Goal: Task Accomplishment & Management: Complete application form

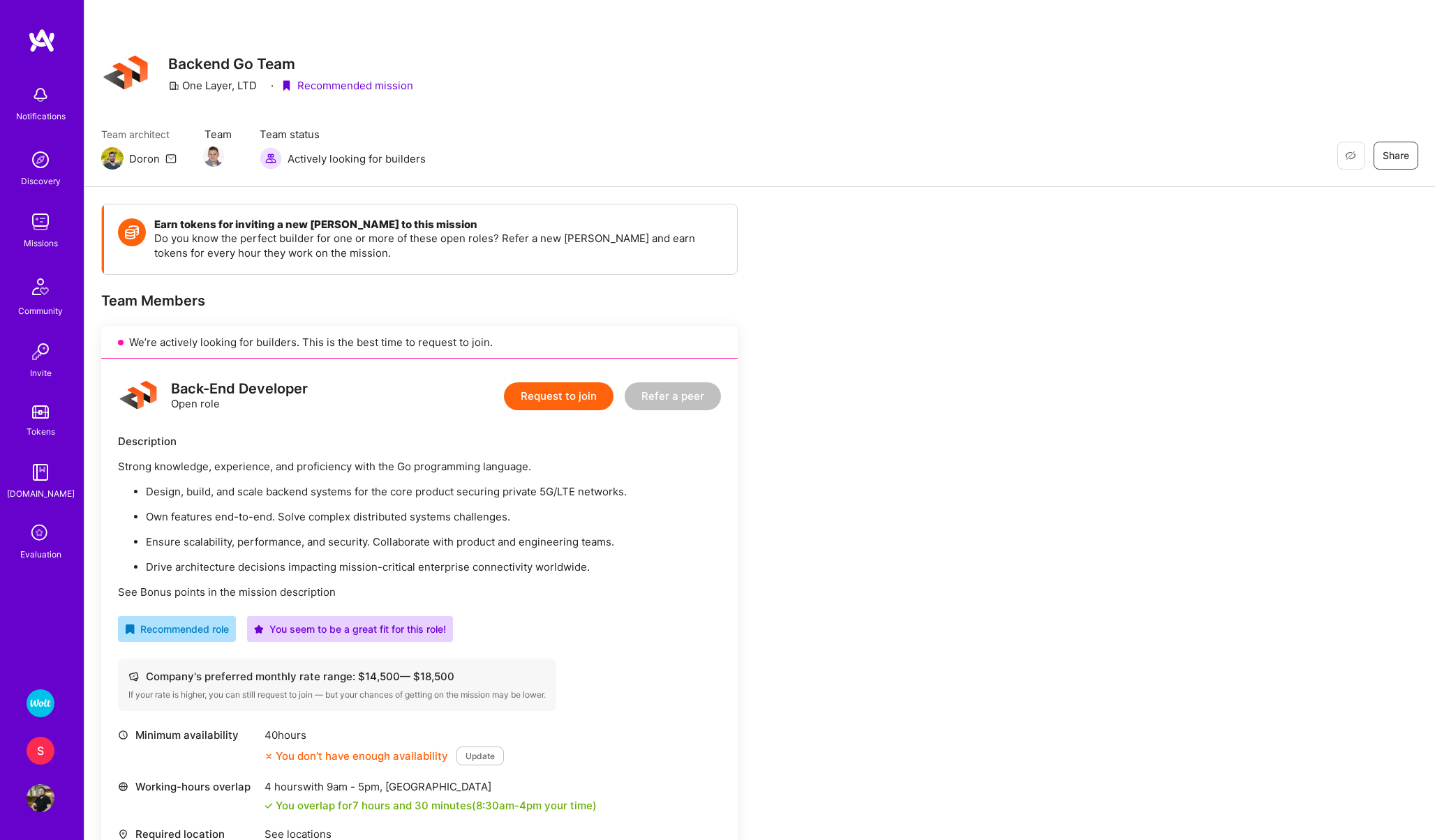
scroll to position [294, 0]
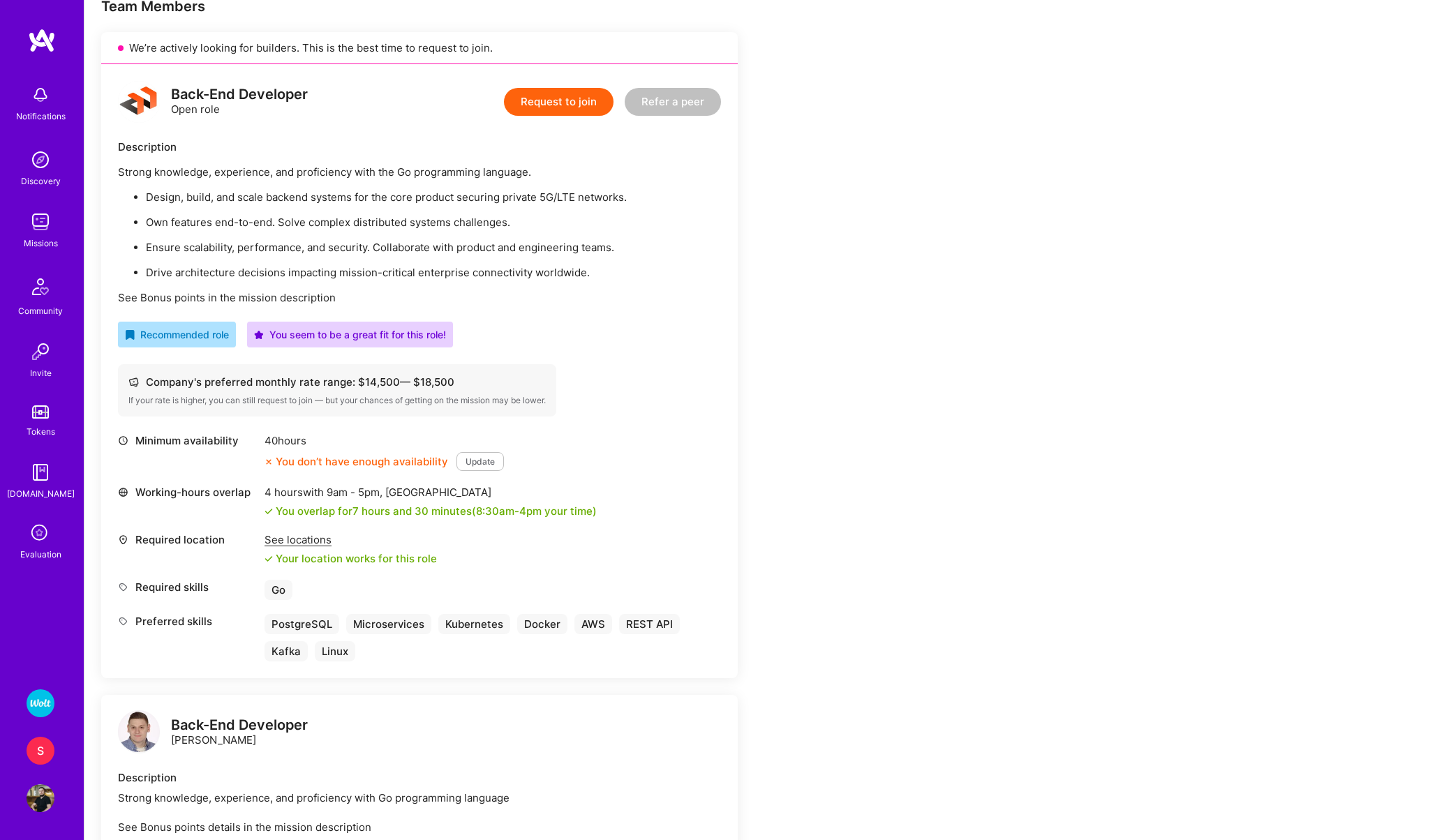
click at [39, 707] on img at bounding box center [40, 703] width 28 height 28
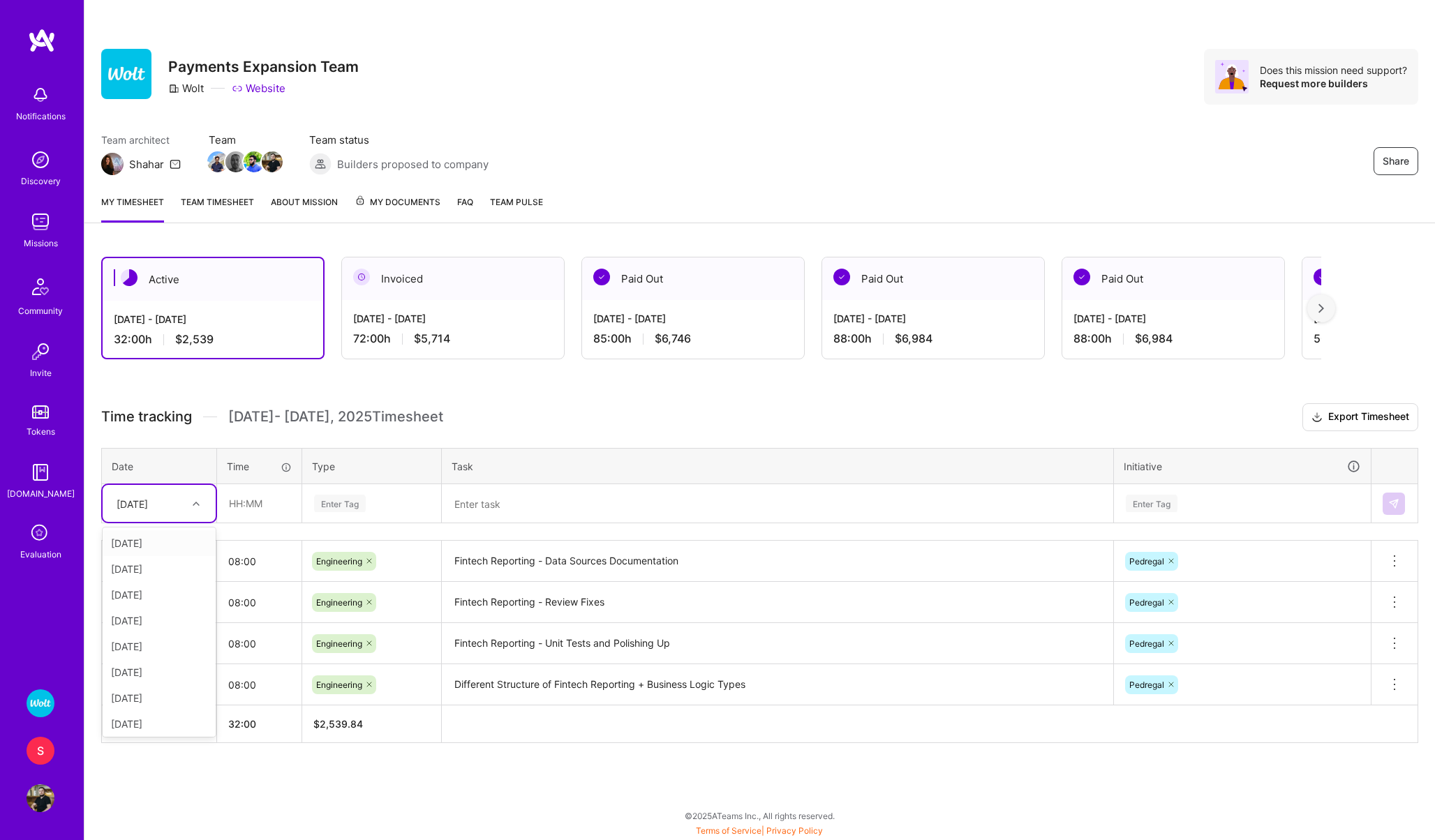
click at [148, 490] on div "[DATE]" at bounding box center [159, 504] width 113 height 37
click at [141, 652] on div "[DATE]" at bounding box center [159, 643] width 113 height 26
click at [258, 509] on input "text" at bounding box center [259, 504] width 83 height 37
type input "08:00"
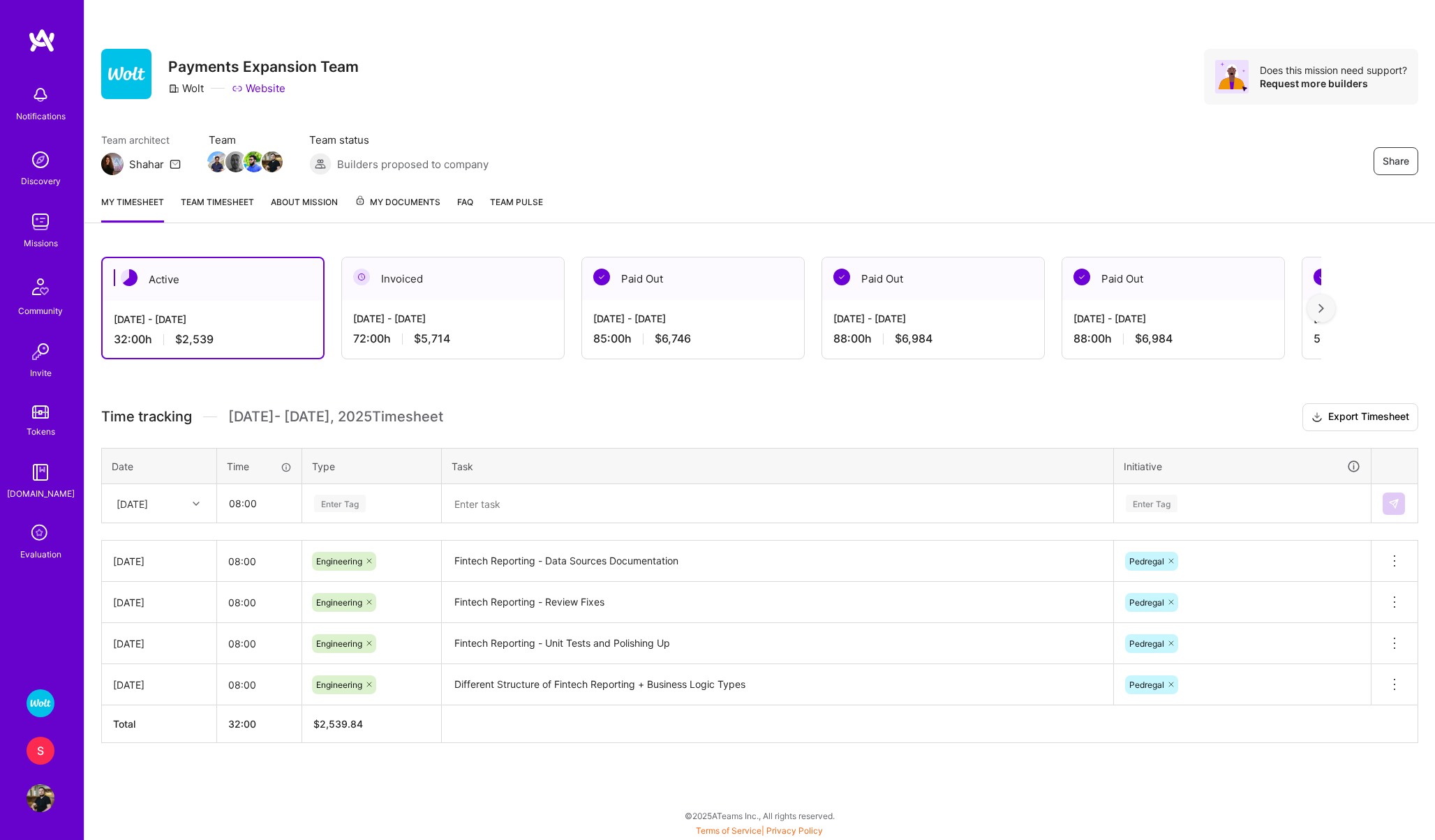
click at [348, 497] on div "Enter Tag" at bounding box center [340, 503] width 52 height 21
click at [343, 648] on span "Engineering" at bounding box center [340, 648] width 60 height 19
click at [481, 508] on textarea at bounding box center [777, 504] width 668 height 36
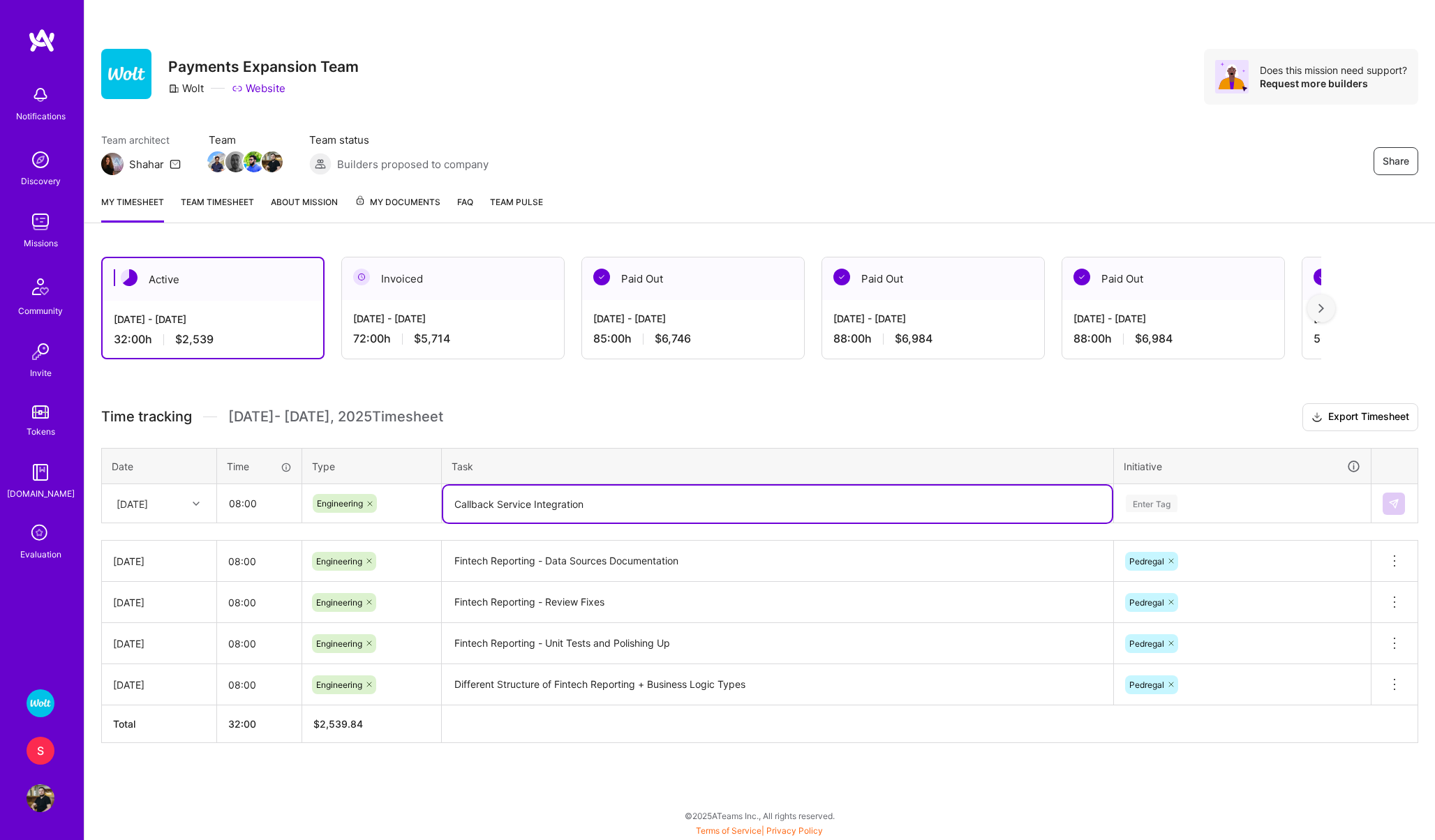
type textarea "Callback Service Integration"
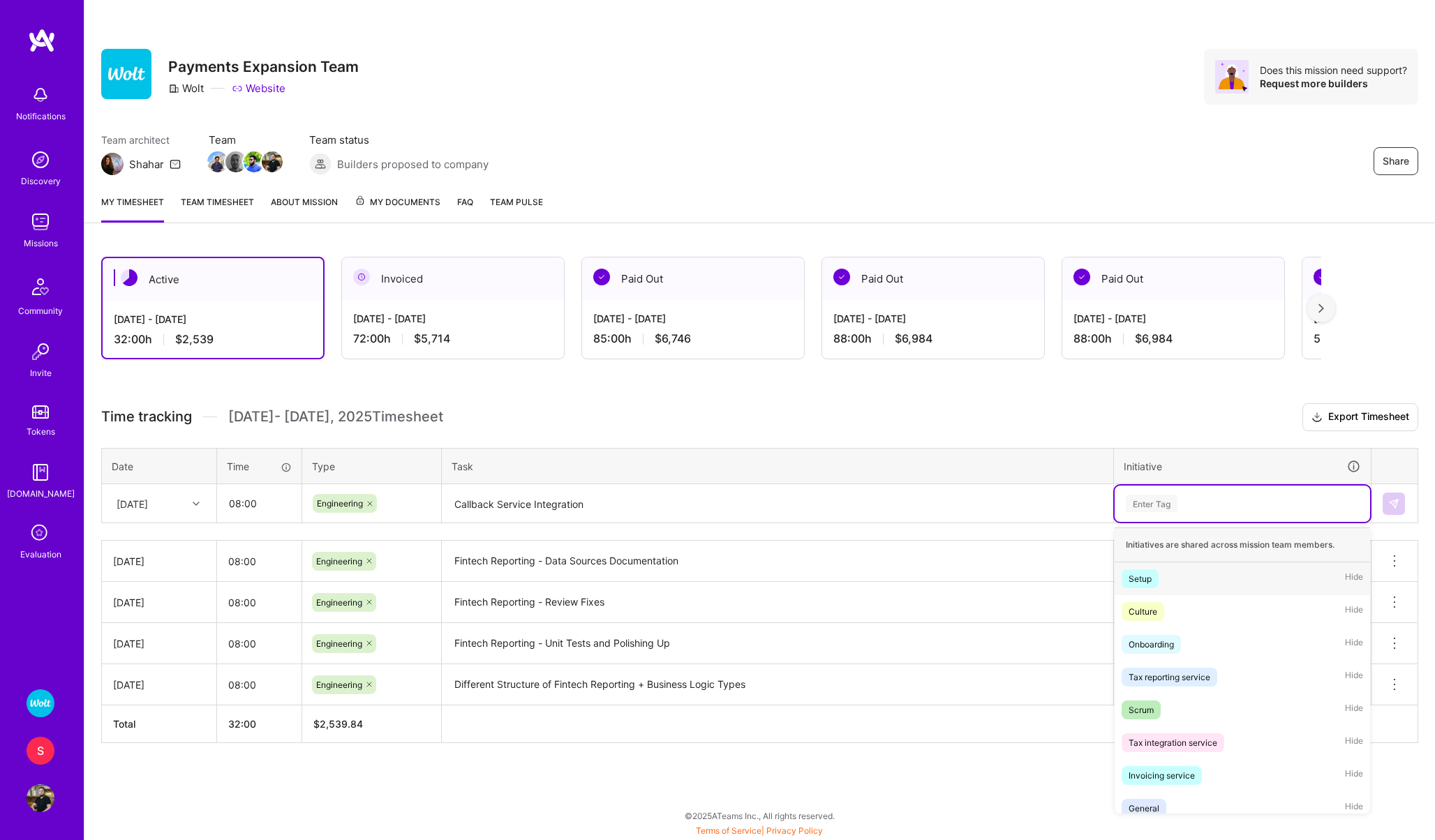
click at [1169, 503] on div "Enter Tag" at bounding box center [1152, 503] width 52 height 21
type input "["
type input "pedr"
click at [1144, 570] on span "Pedregal" at bounding box center [1146, 579] width 49 height 19
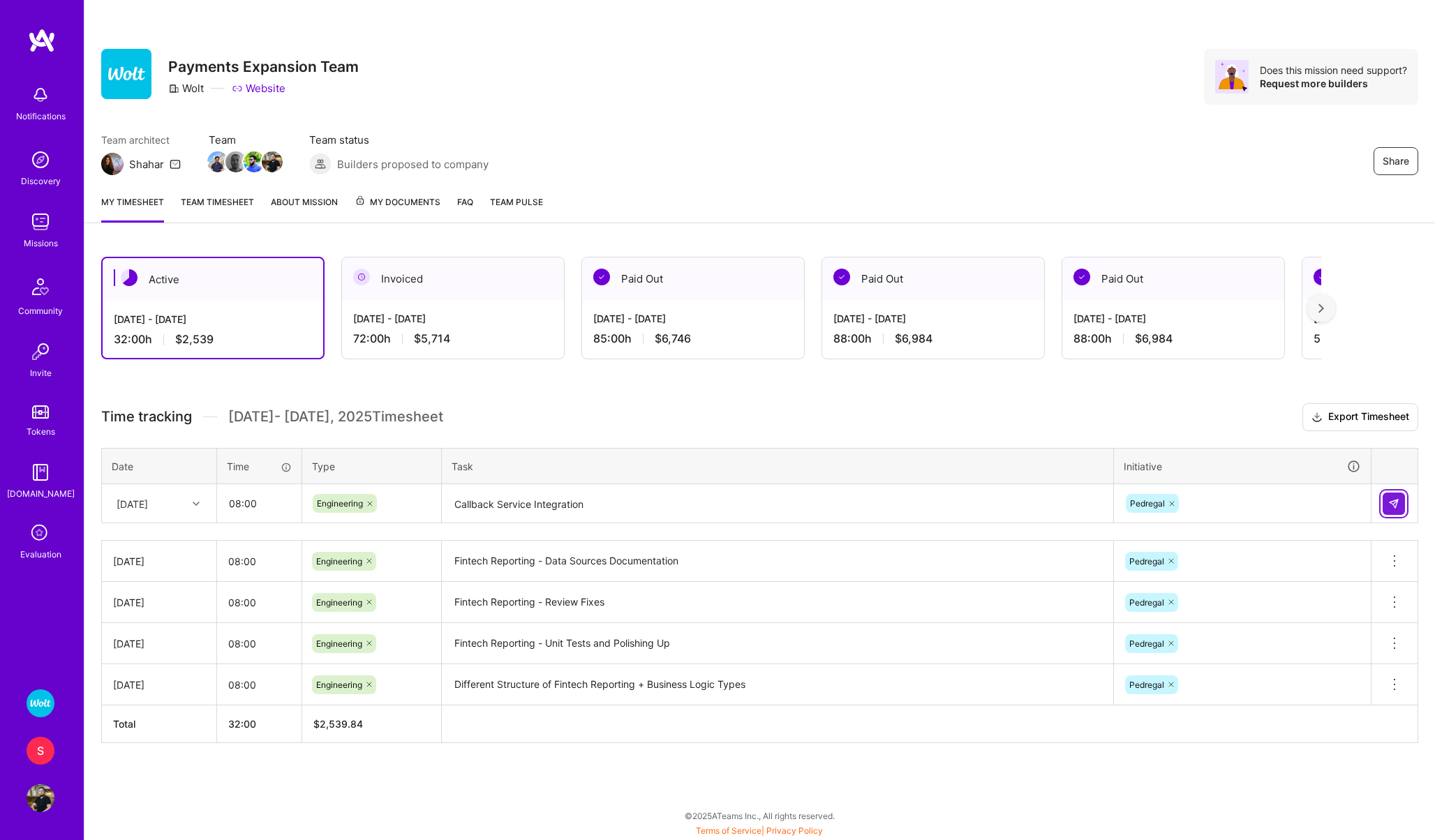
click at [1388, 502] on img at bounding box center [1393, 504] width 11 height 11
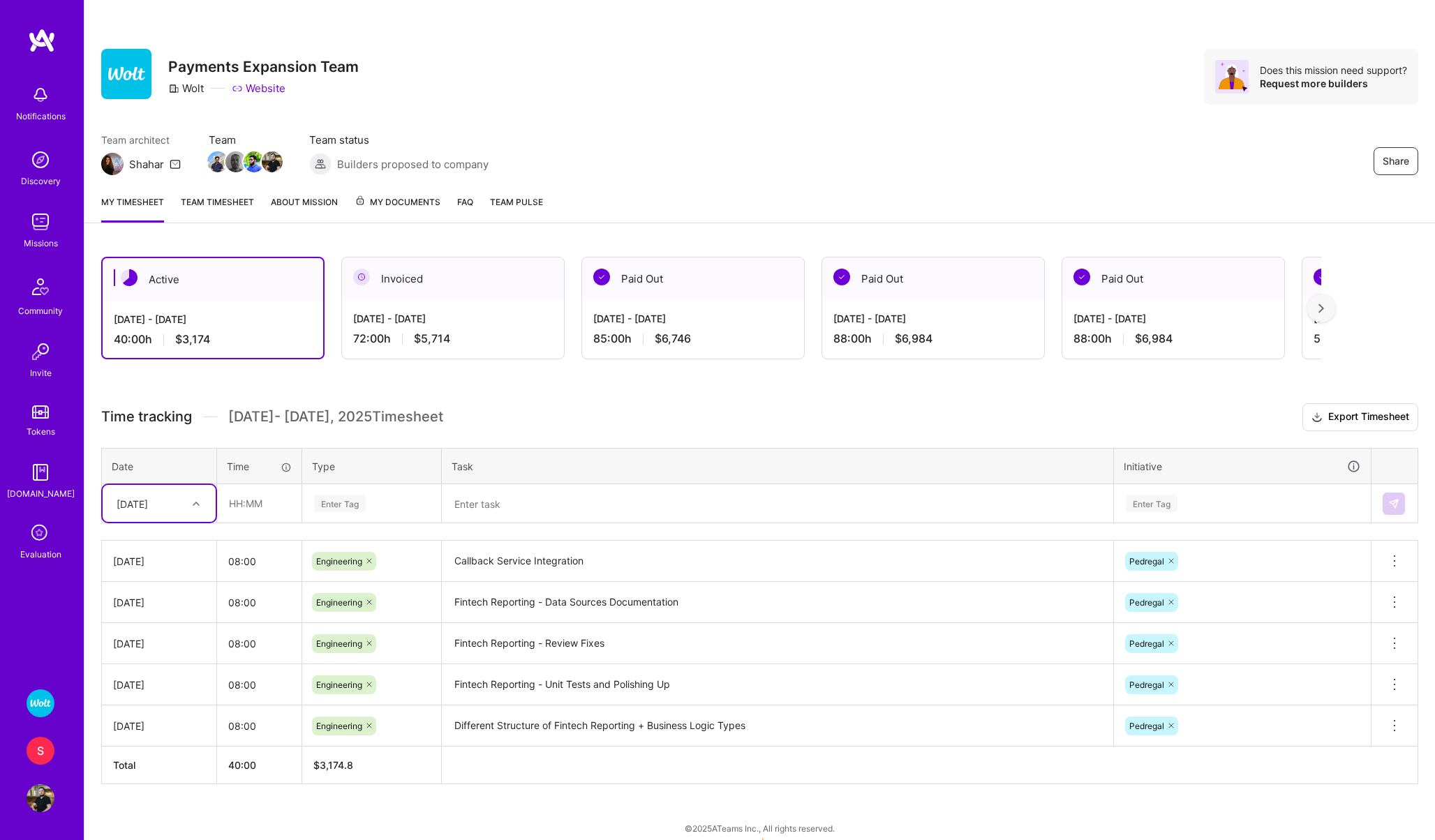
click at [148, 496] on div "[DATE]" at bounding box center [132, 503] width 31 height 14
click at [134, 719] on div "[DATE]" at bounding box center [159, 721] width 113 height 26
click at [148, 507] on div "[DATE]" at bounding box center [132, 503] width 31 height 14
click at [135, 721] on div "[DATE]" at bounding box center [159, 724] width 113 height 26
click at [242, 507] on input "text" at bounding box center [259, 504] width 83 height 37
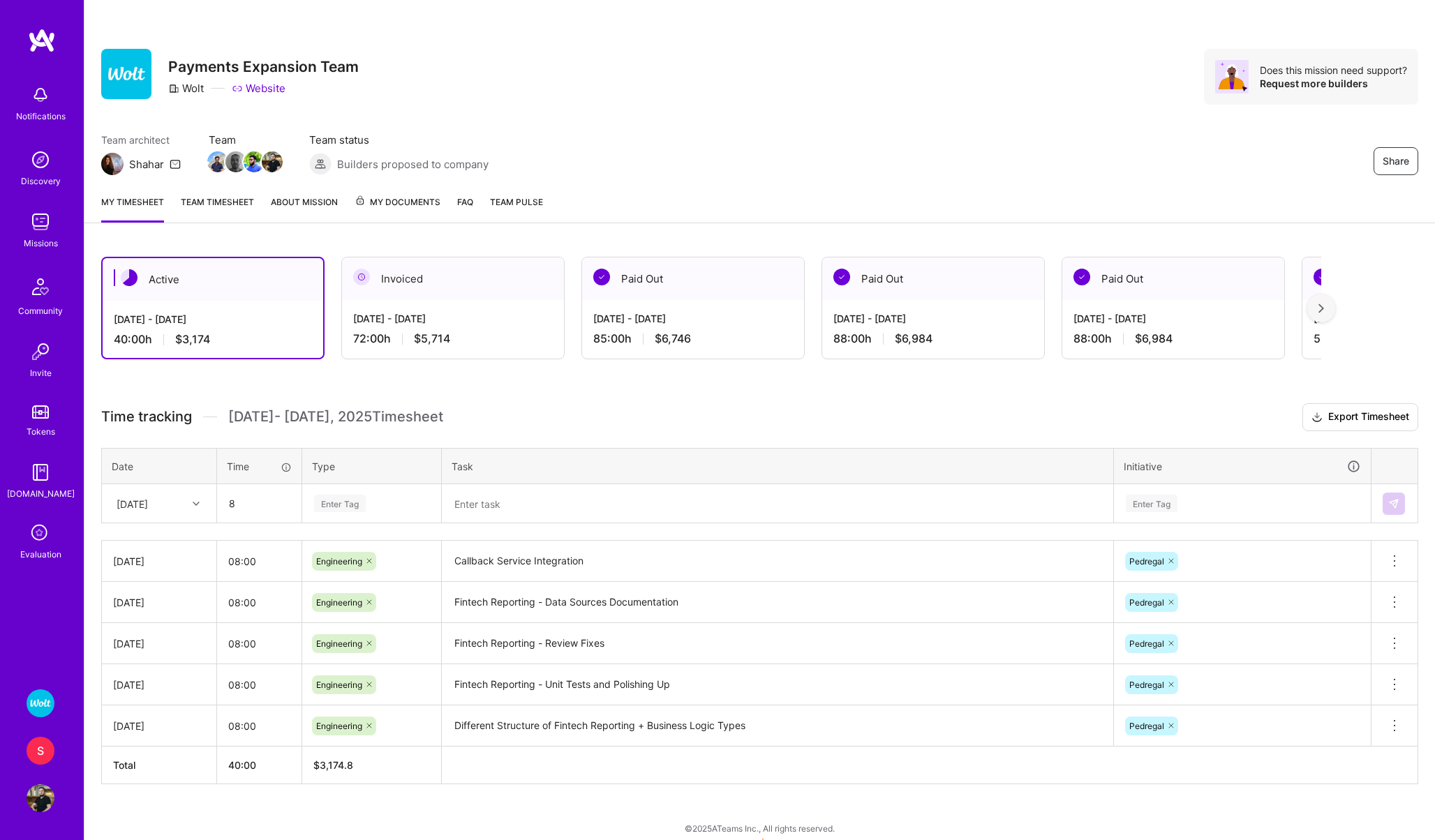
type input "08:00"
click at [349, 497] on div "Enter Tag" at bounding box center [340, 503] width 52 height 21
click at [347, 648] on span "Engineering" at bounding box center [340, 648] width 60 height 19
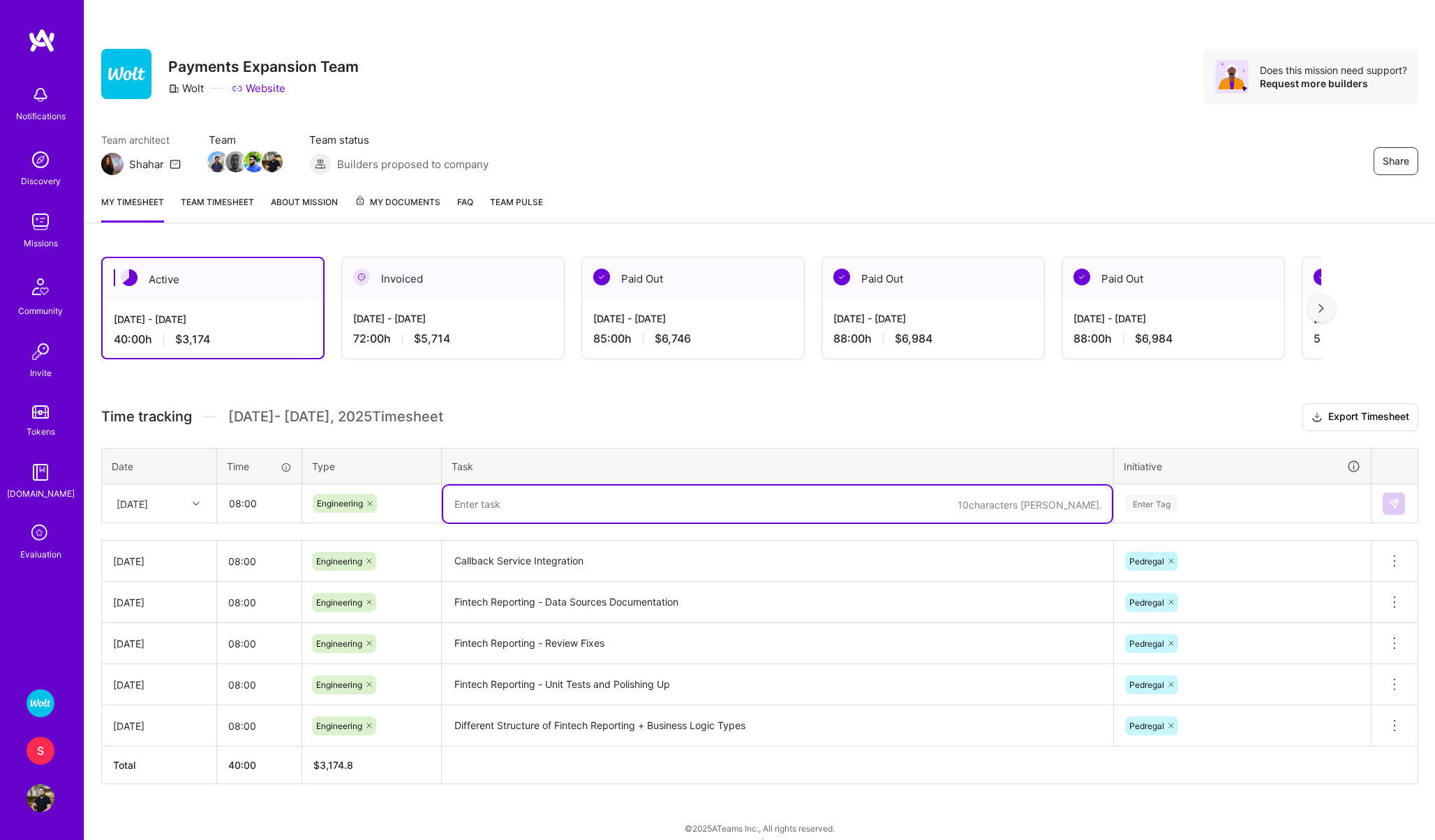
click at [471, 513] on textarea at bounding box center [777, 504] width 668 height 37
paste textarea "Callback Service Integration"
type textarea "Callback Service Integration"
click at [1157, 499] on div "Enter Tag" at bounding box center [1152, 503] width 52 height 21
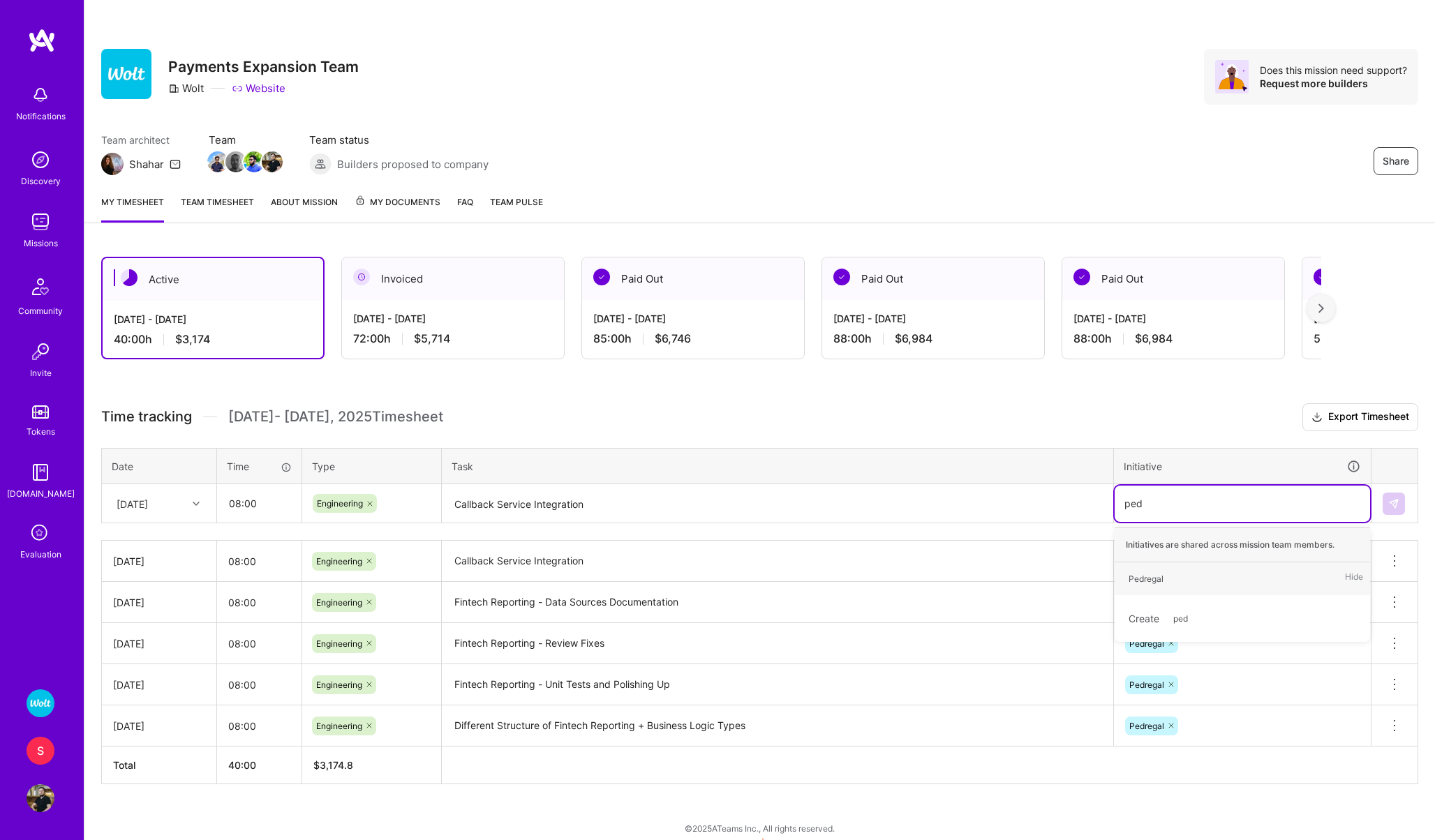
type input "pedre"
click at [1157, 577] on div "Pedregal" at bounding box center [1146, 579] width 35 height 14
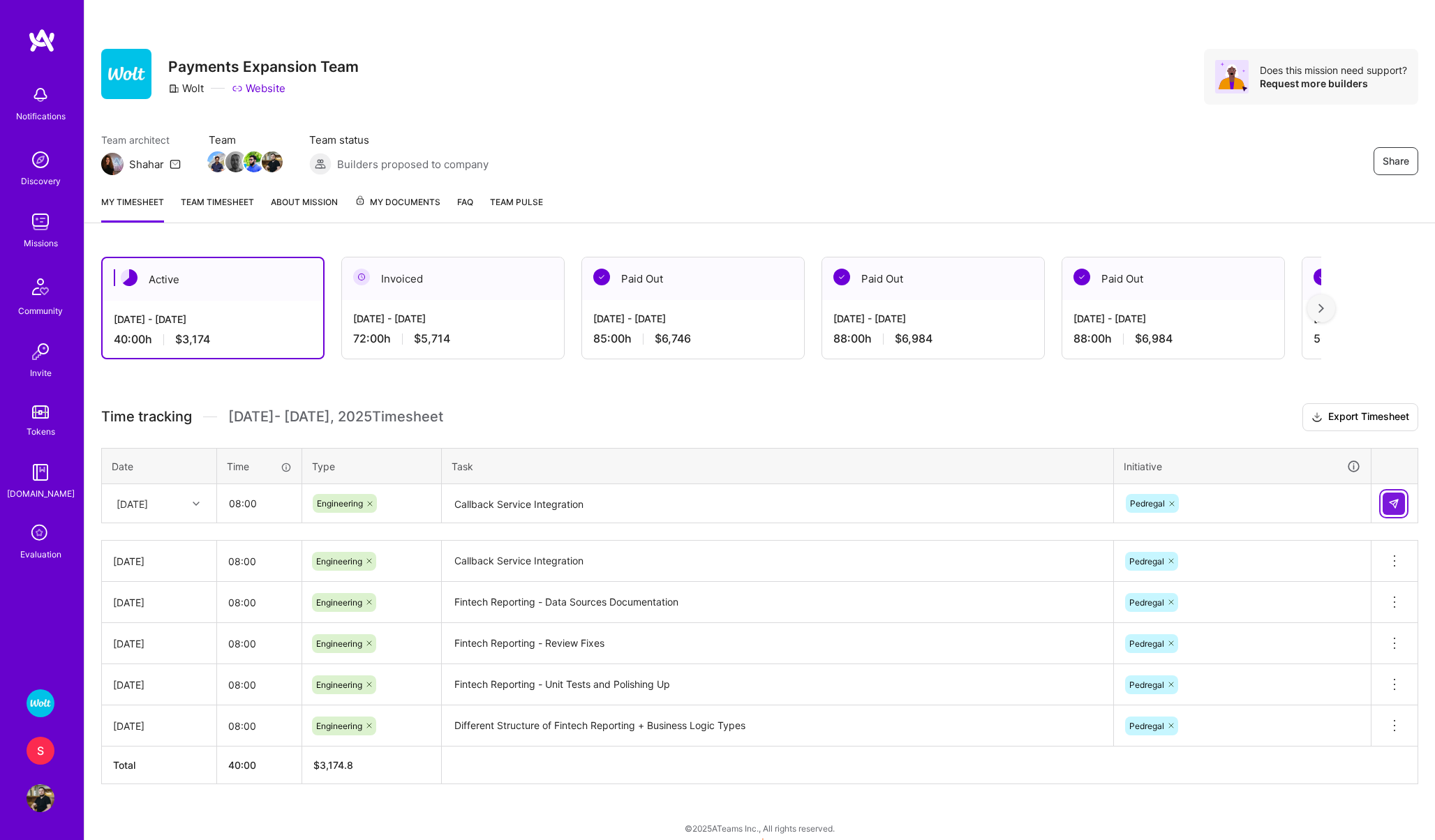
click at [1390, 500] on img at bounding box center [1393, 504] width 11 height 11
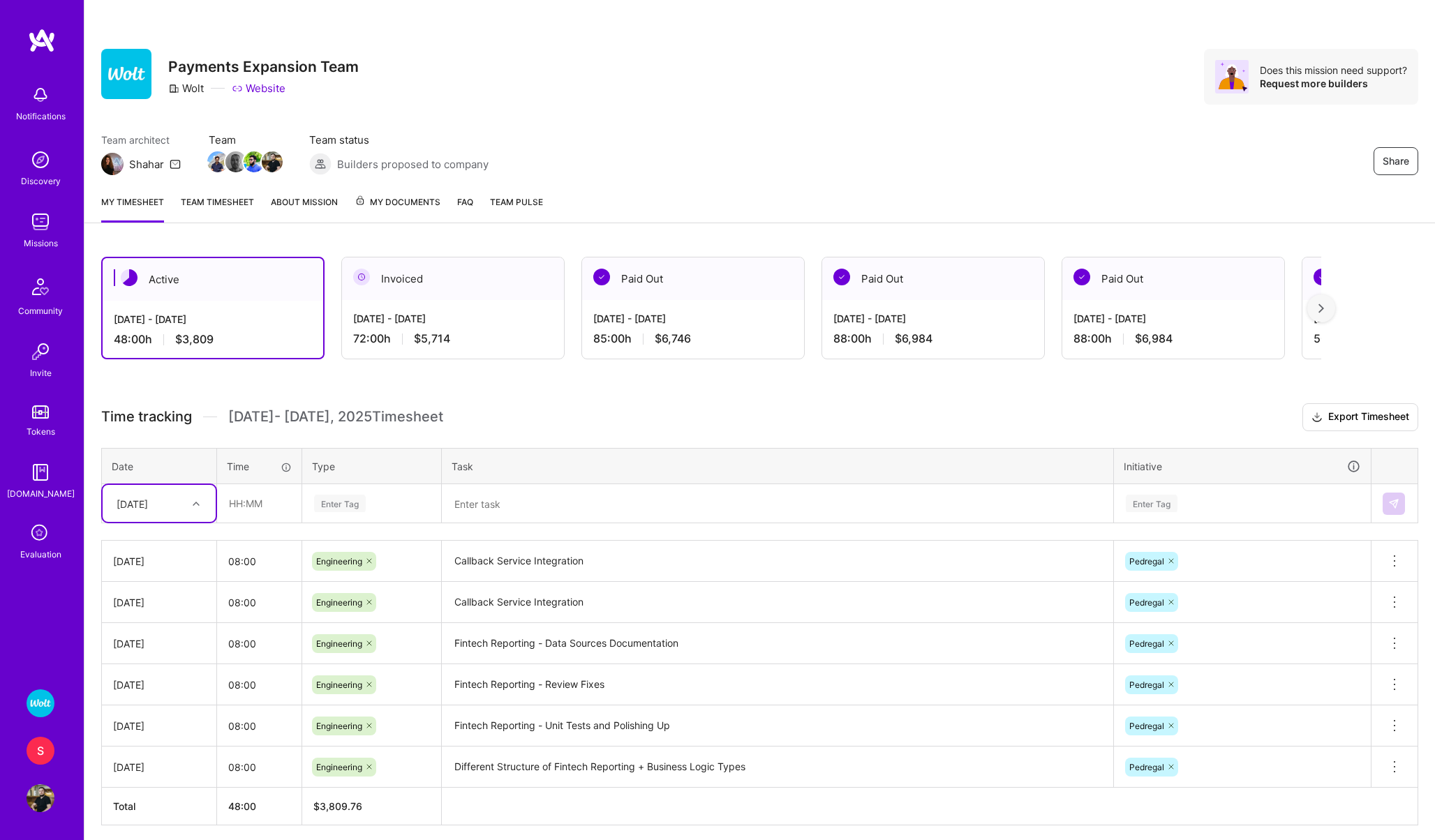
click at [34, 549] on div "Evaluation" at bounding box center [41, 554] width 42 height 14
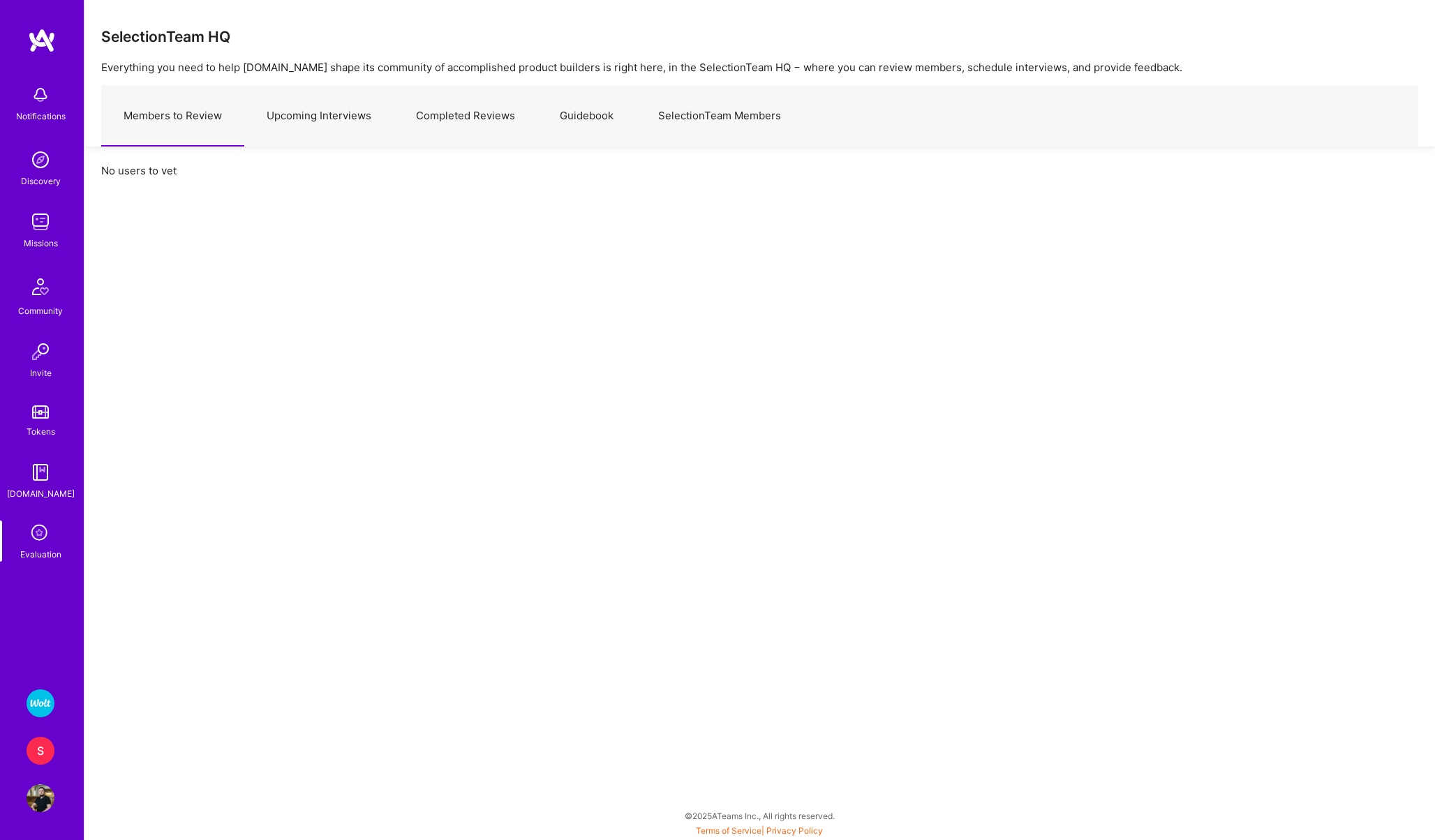
click at [288, 135] on link "Upcoming Interviews" at bounding box center [318, 116] width 150 height 61
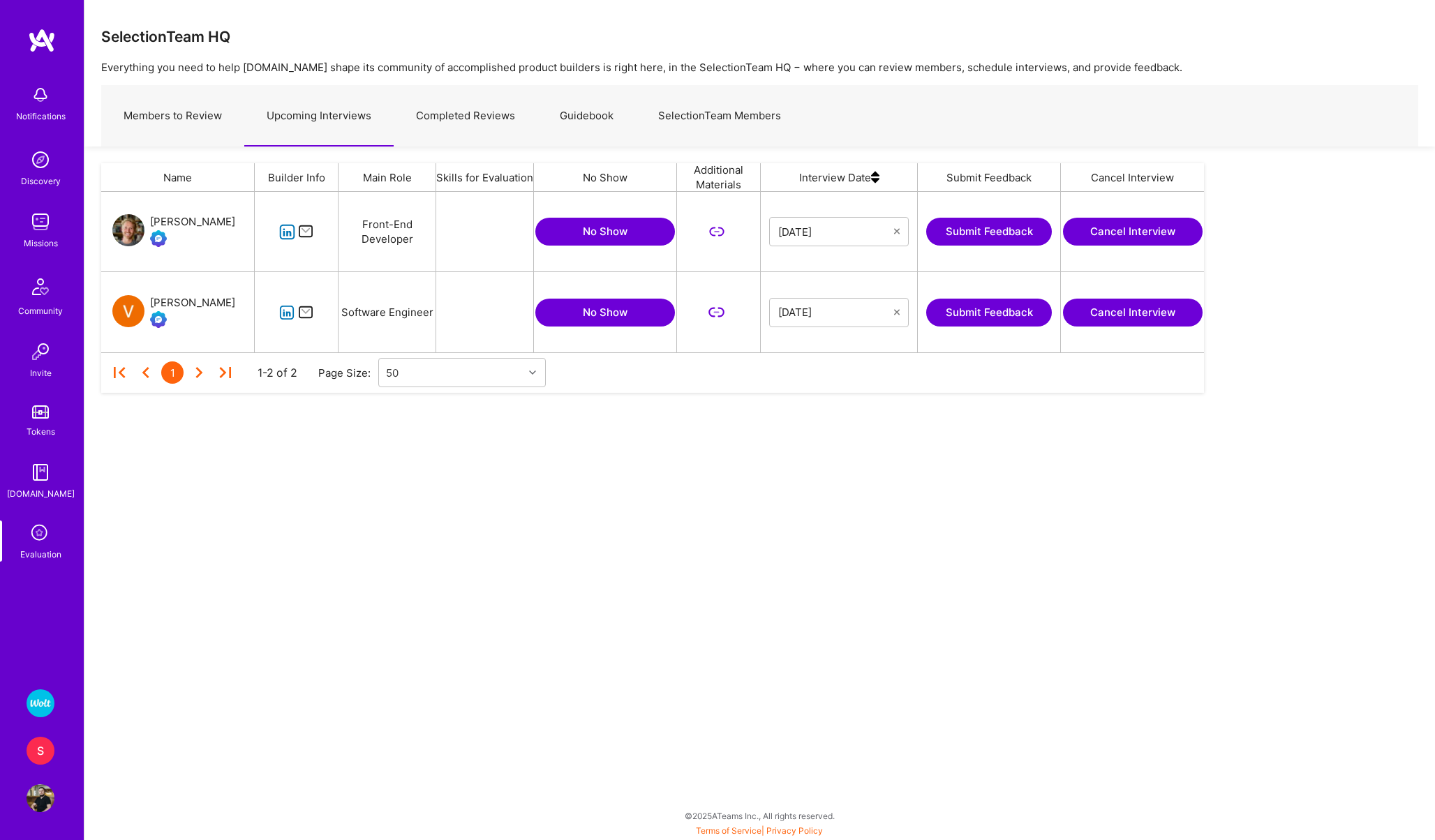
scroll to position [160, 1103]
click at [819, 318] on input "[DATE]" at bounding box center [836, 313] width 116 height 14
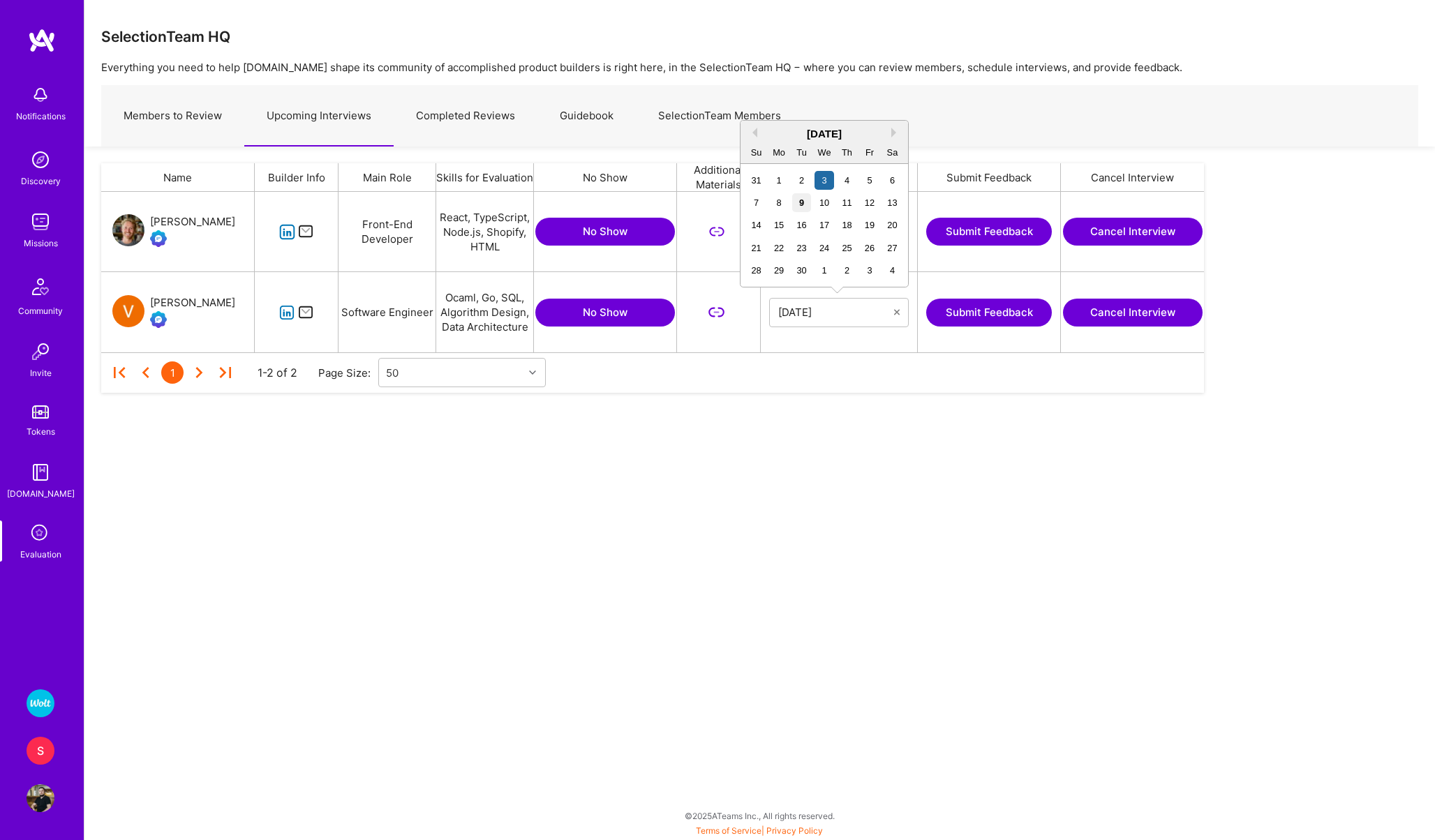
click at [799, 200] on div "9" at bounding box center [802, 202] width 19 height 19
type input "[DATE]"
click at [840, 450] on div "SelectionTeam HQ Everything you need to help [DOMAIN_NAME] shape its community …" at bounding box center [759, 420] width 1351 height 840
click at [286, 313] on icon "grid" at bounding box center [287, 313] width 16 height 16
click at [203, 303] on div "[PERSON_NAME]" at bounding box center [193, 302] width 85 height 16
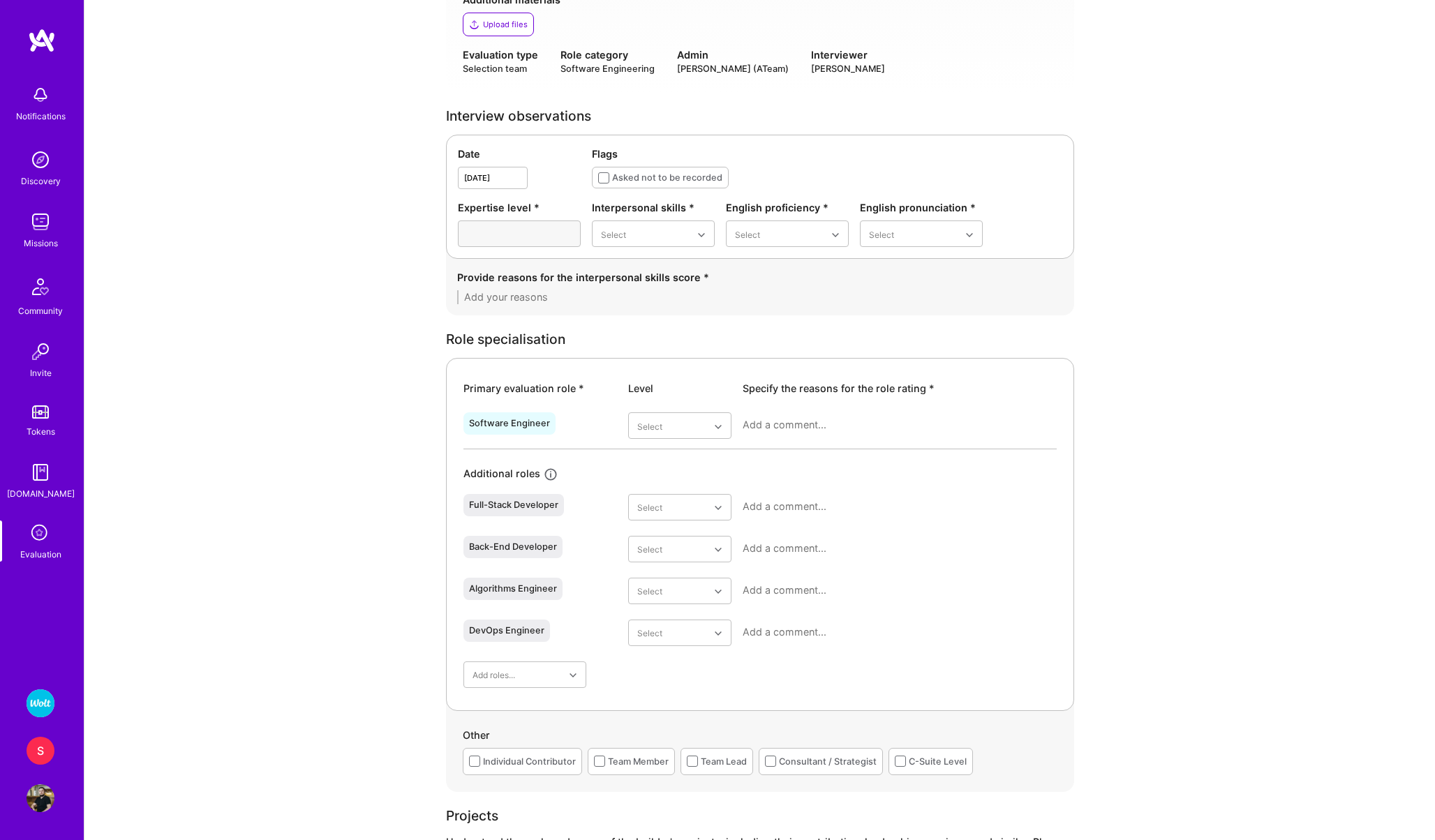
scroll to position [302, 0]
